Goal: Information Seeking & Learning: Learn about a topic

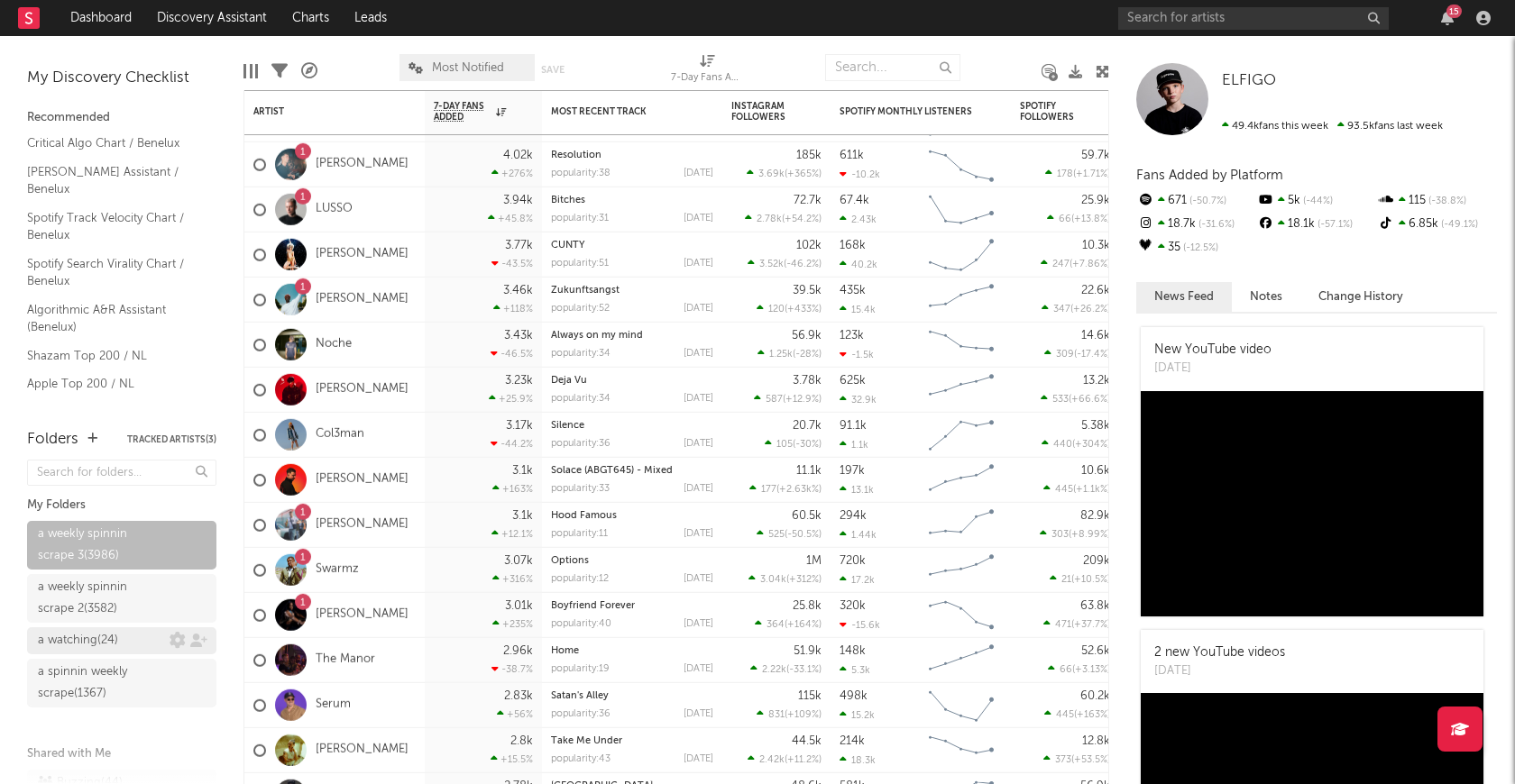
click at [101, 641] on div "a watching ( 24 )" at bounding box center [78, 640] width 80 height 21
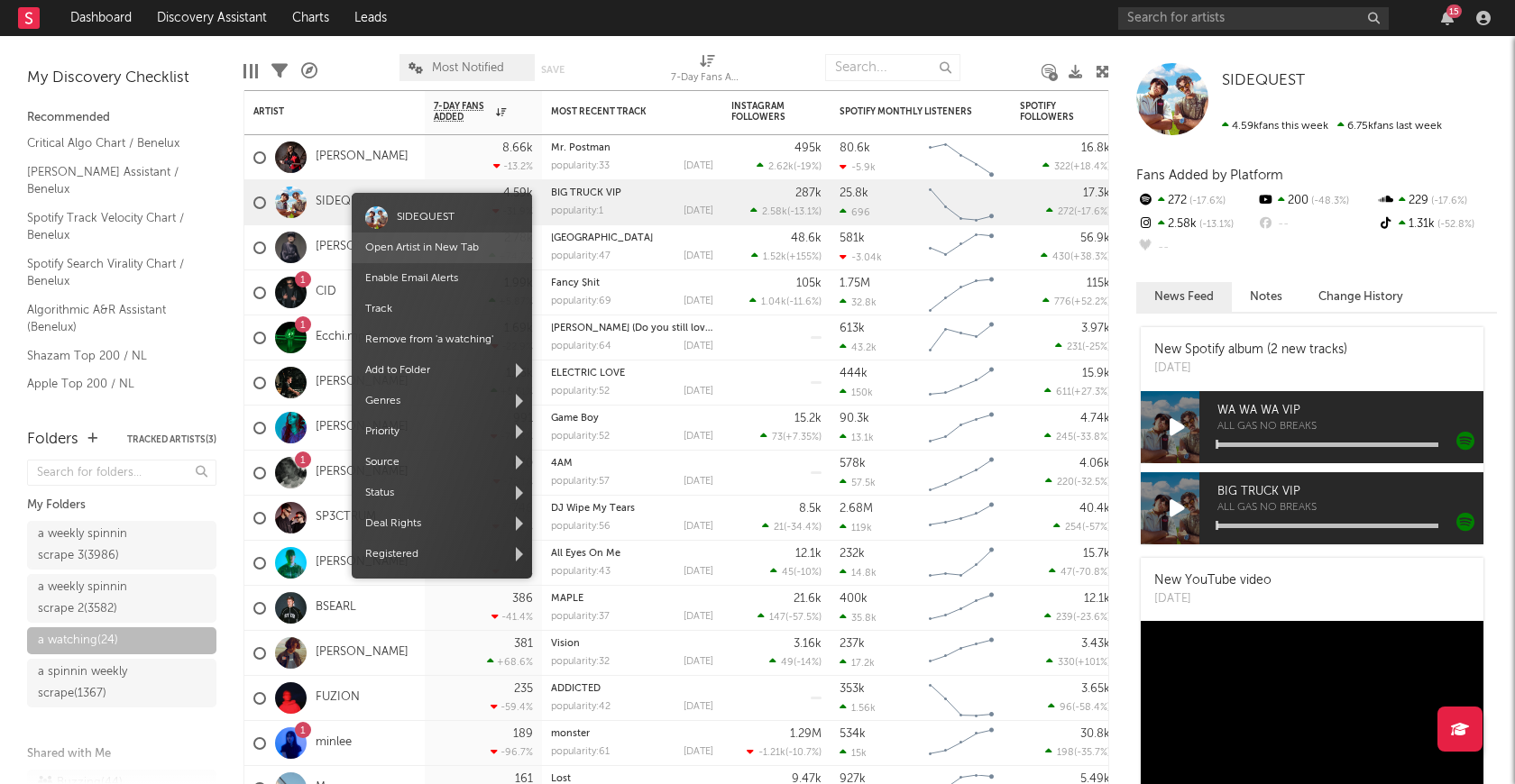
click at [400, 241] on span "Open Artist in New Tab" at bounding box center [442, 247] width 181 height 31
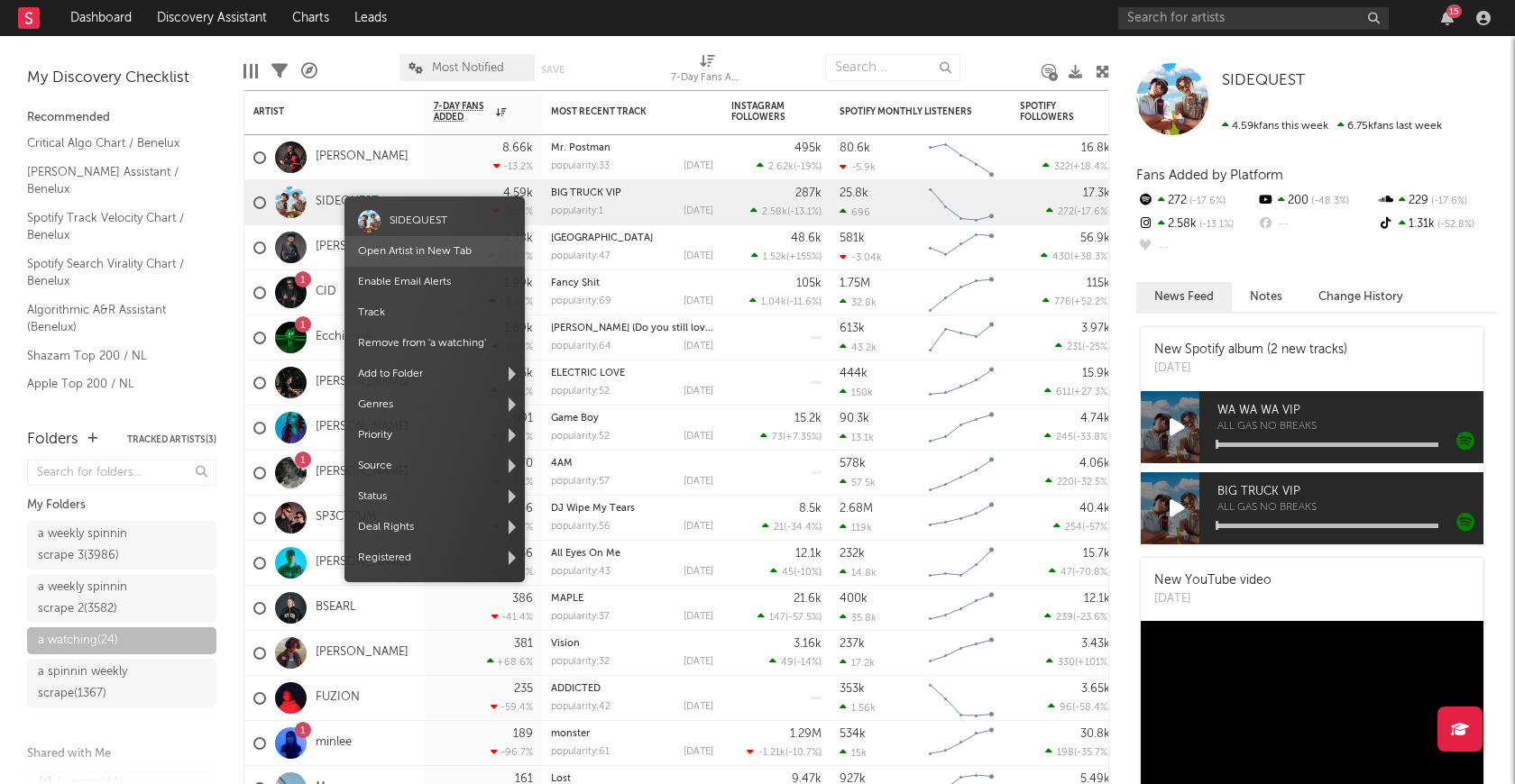
click at [392, 247] on link "Open Artist in New Tab" at bounding box center [415, 252] width 114 height 11
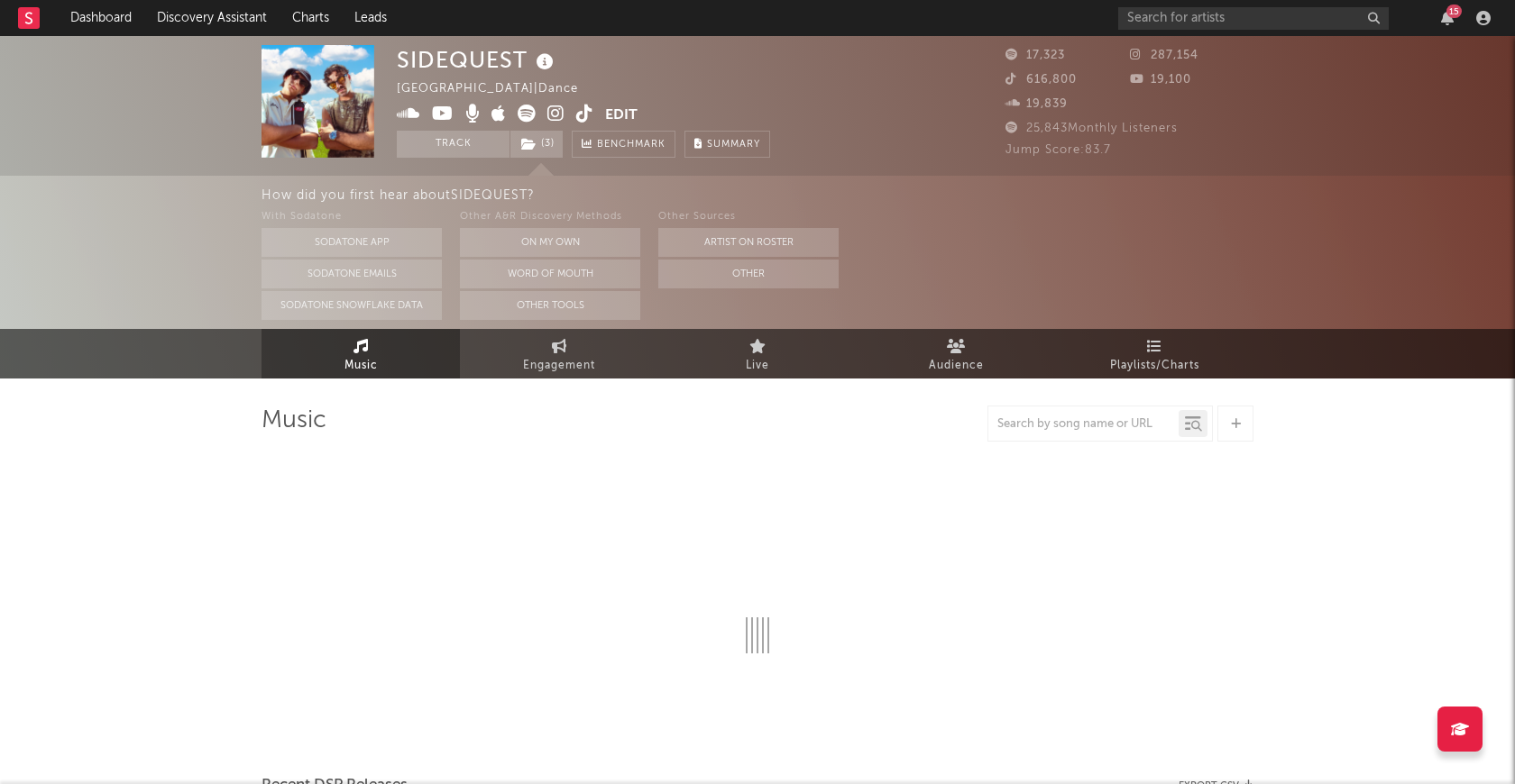
select select "1w"
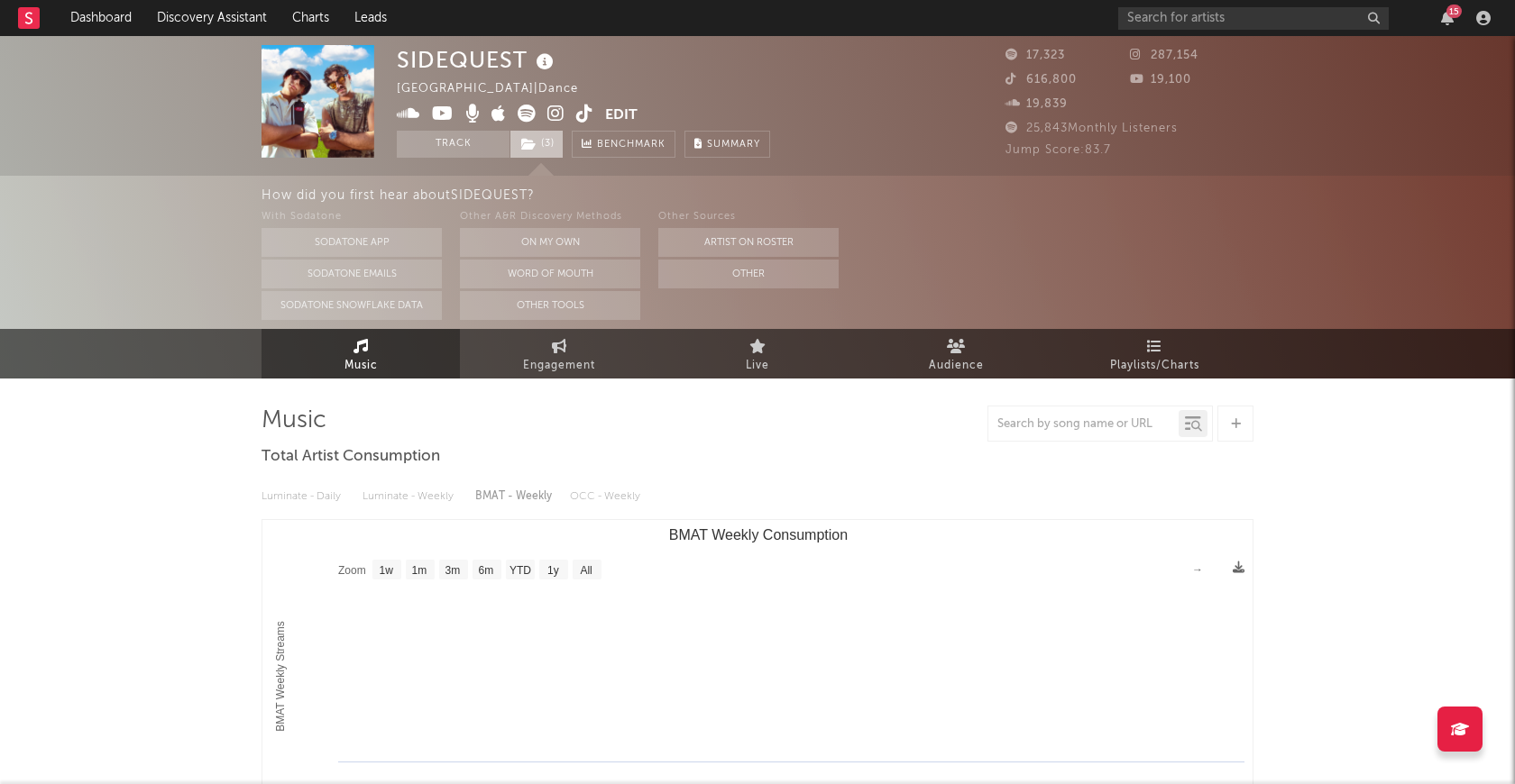
click at [542, 137] on span "( 3 )" at bounding box center [536, 143] width 54 height 27
